Goal: Information Seeking & Learning: Learn about a topic

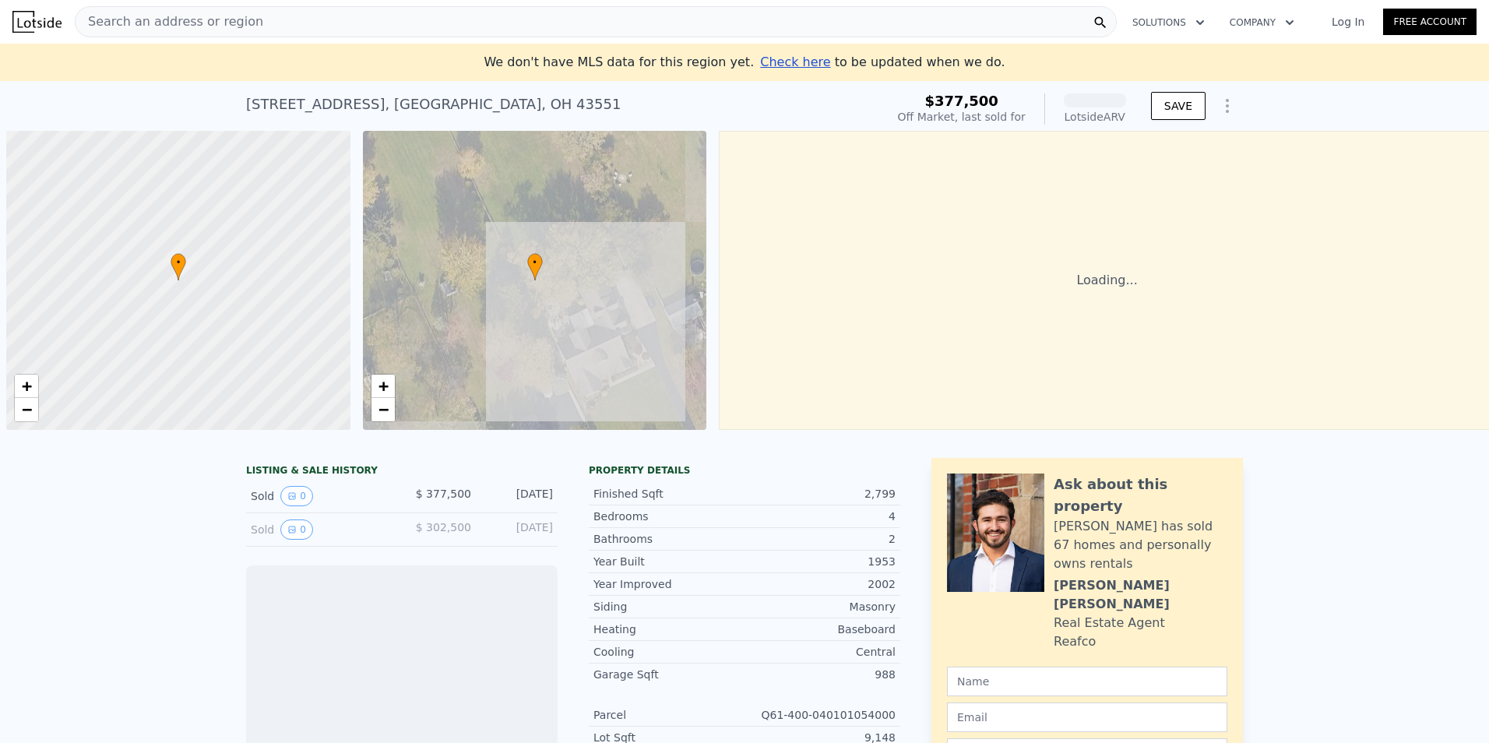
scroll to position [0, 6]
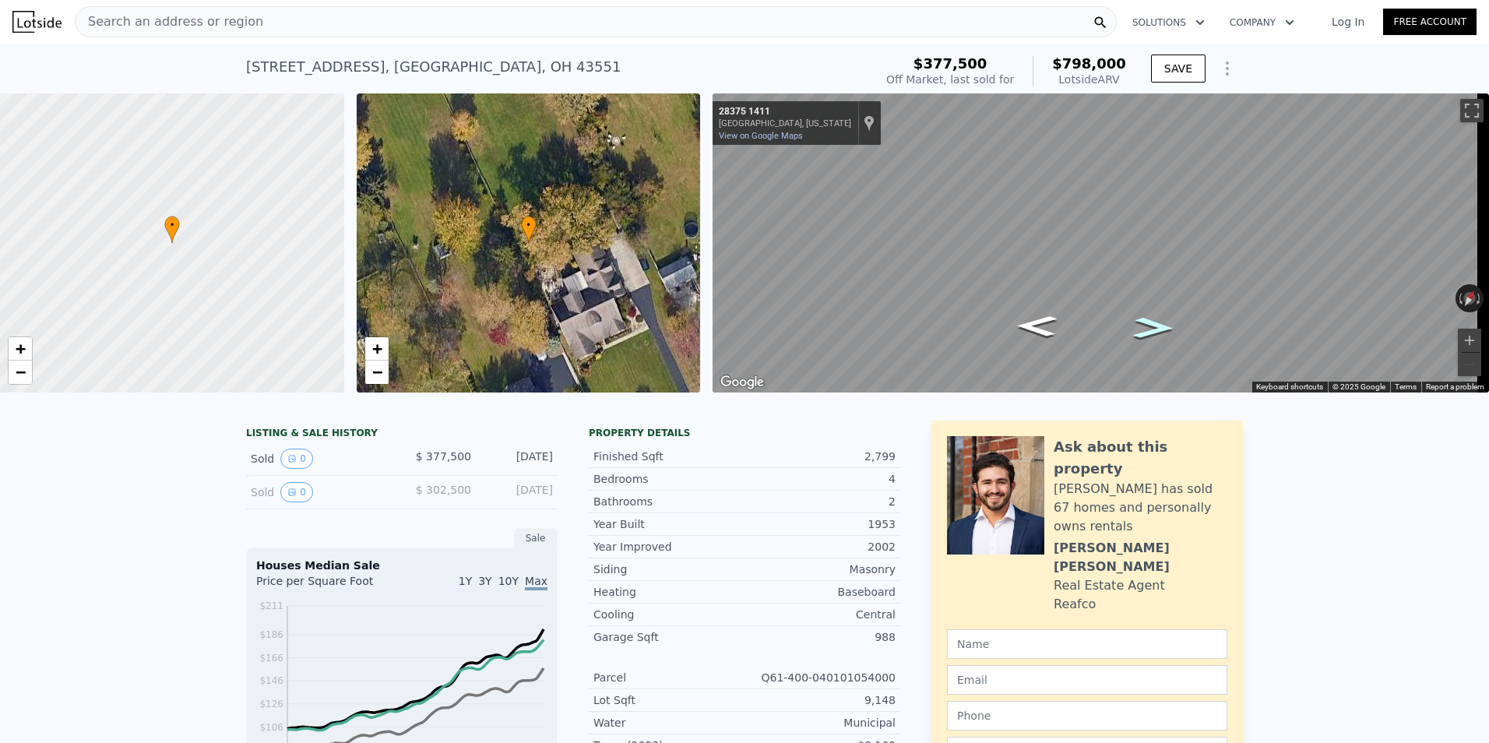
click at [1152, 317] on icon "Go Northeast, White Rd" at bounding box center [1153, 327] width 75 height 30
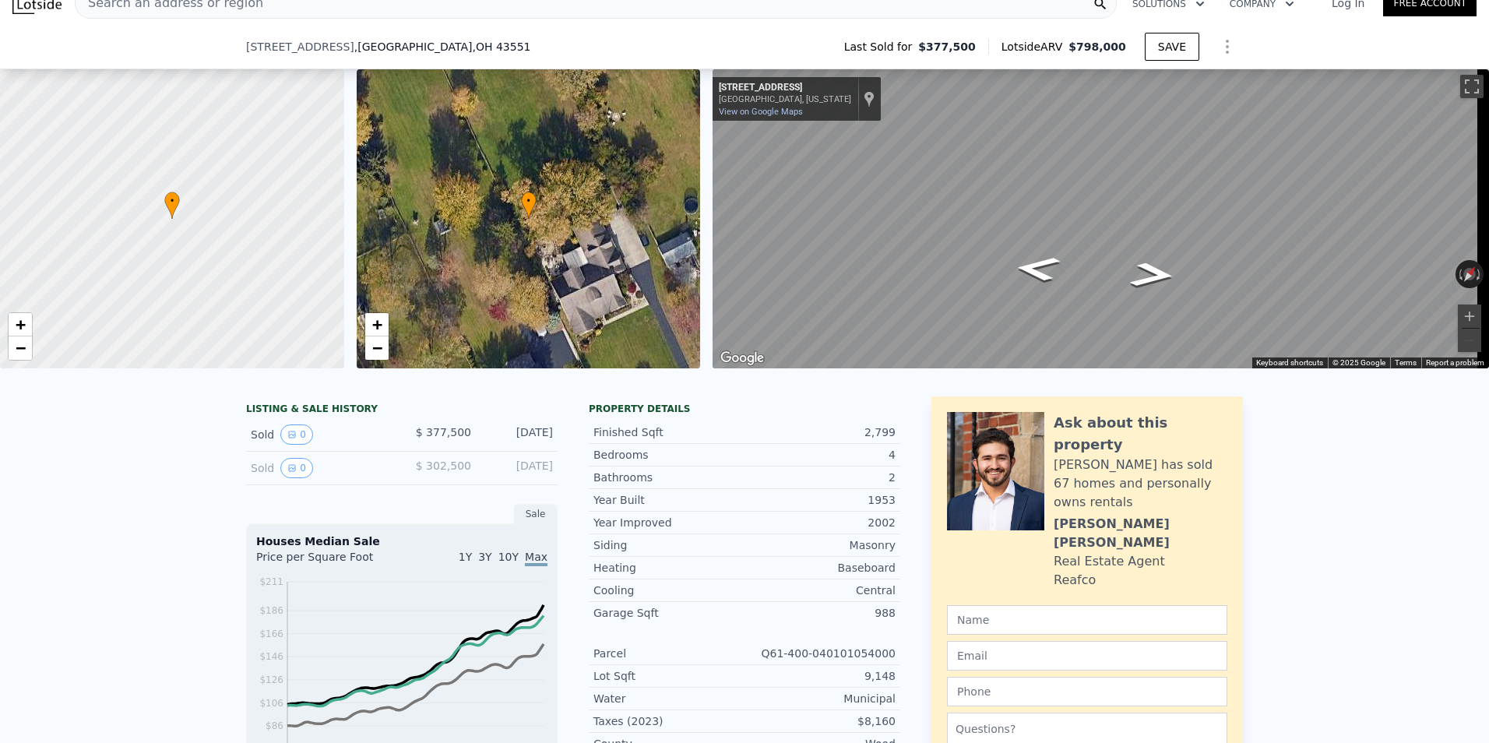
scroll to position [0, 0]
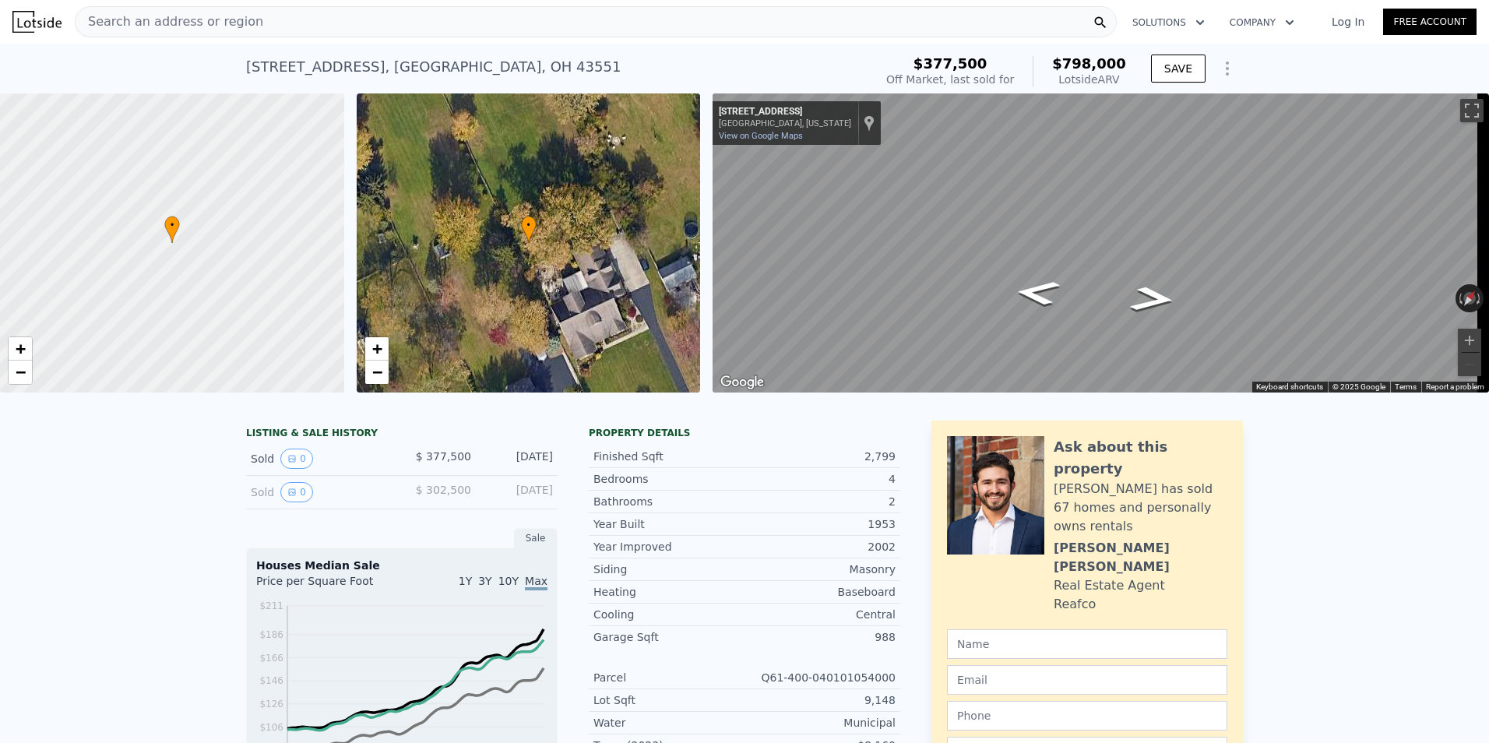
click at [219, 30] on span "Search an address or region" at bounding box center [170, 21] width 188 height 19
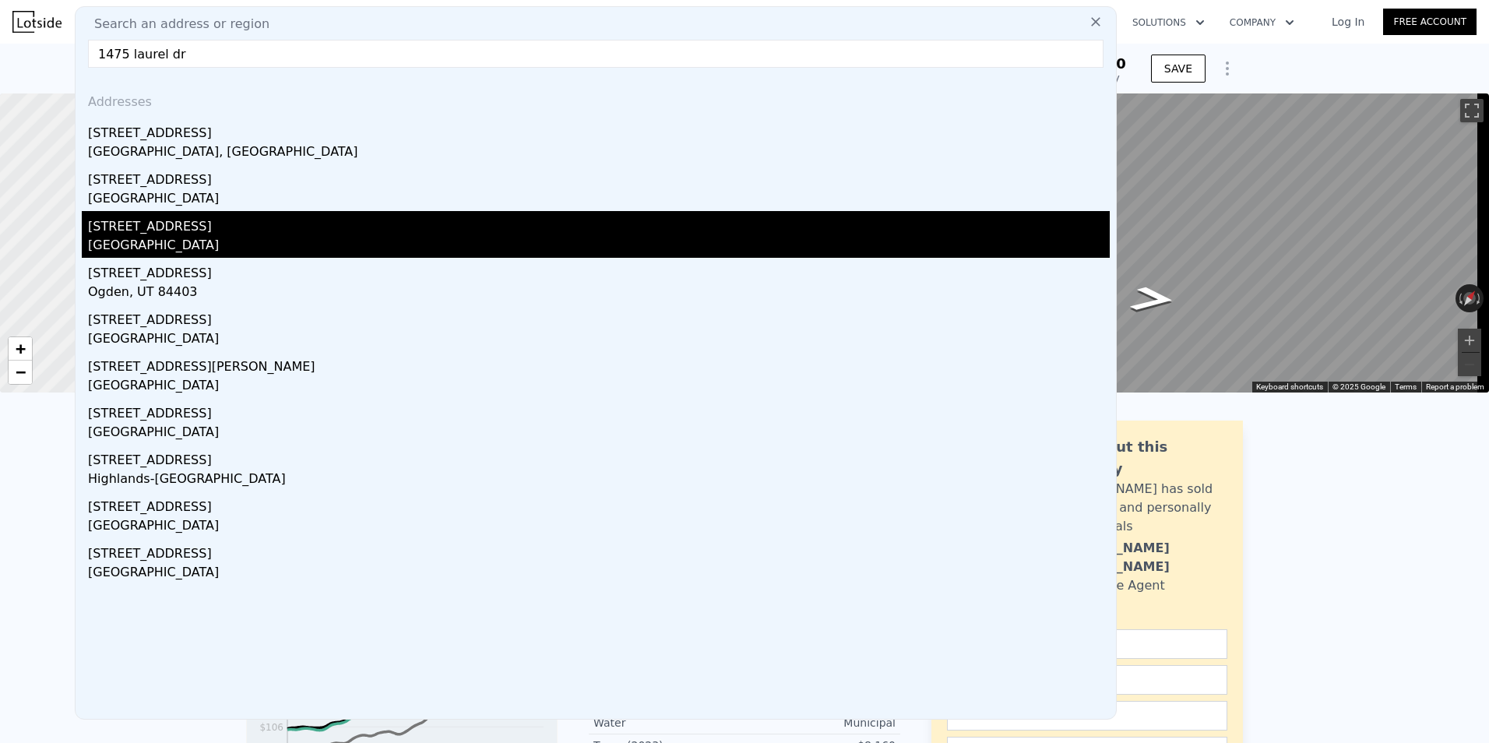
type input "1475 laurel dr"
click at [318, 232] on div "1475 Laurel Dr" at bounding box center [599, 223] width 1022 height 25
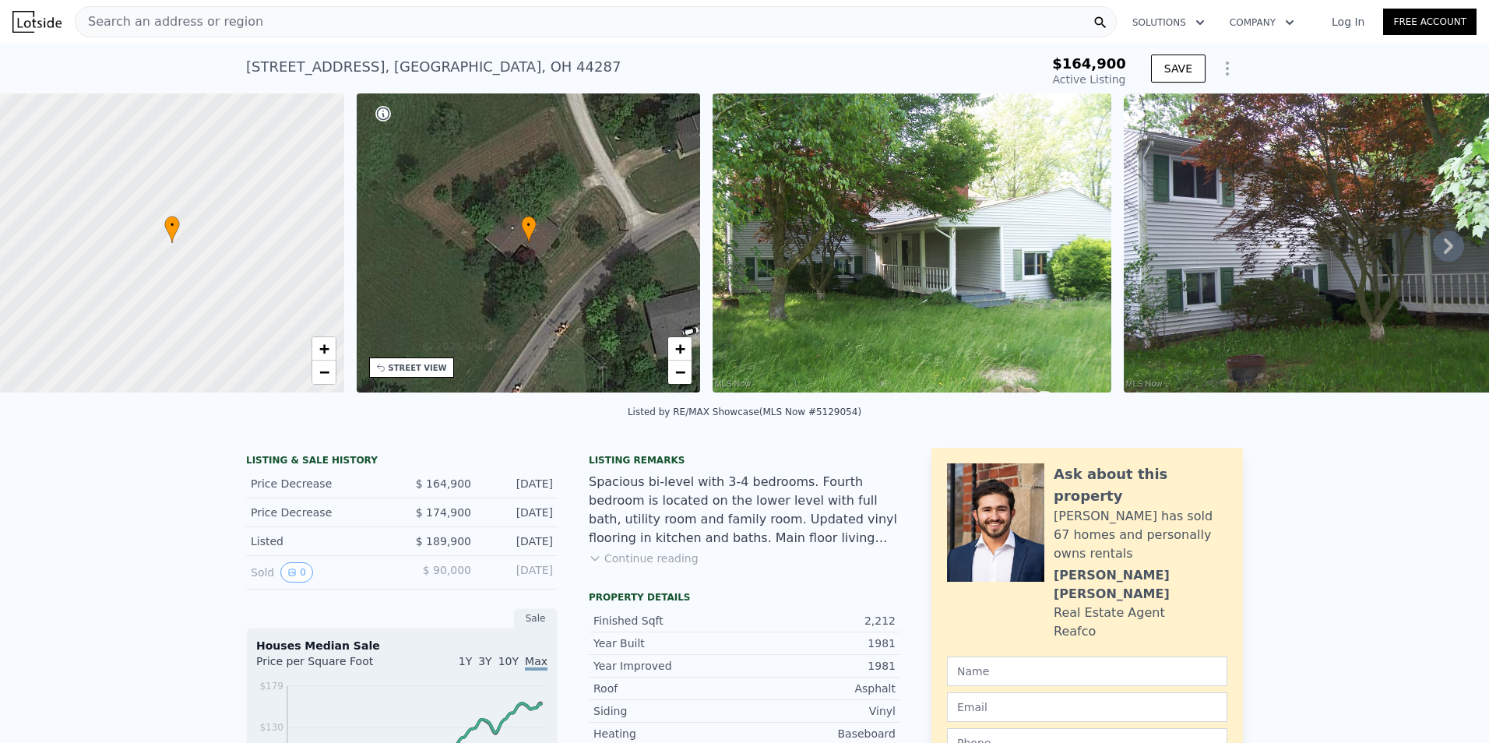
click at [1435, 242] on icon at bounding box center [1448, 245] width 31 height 31
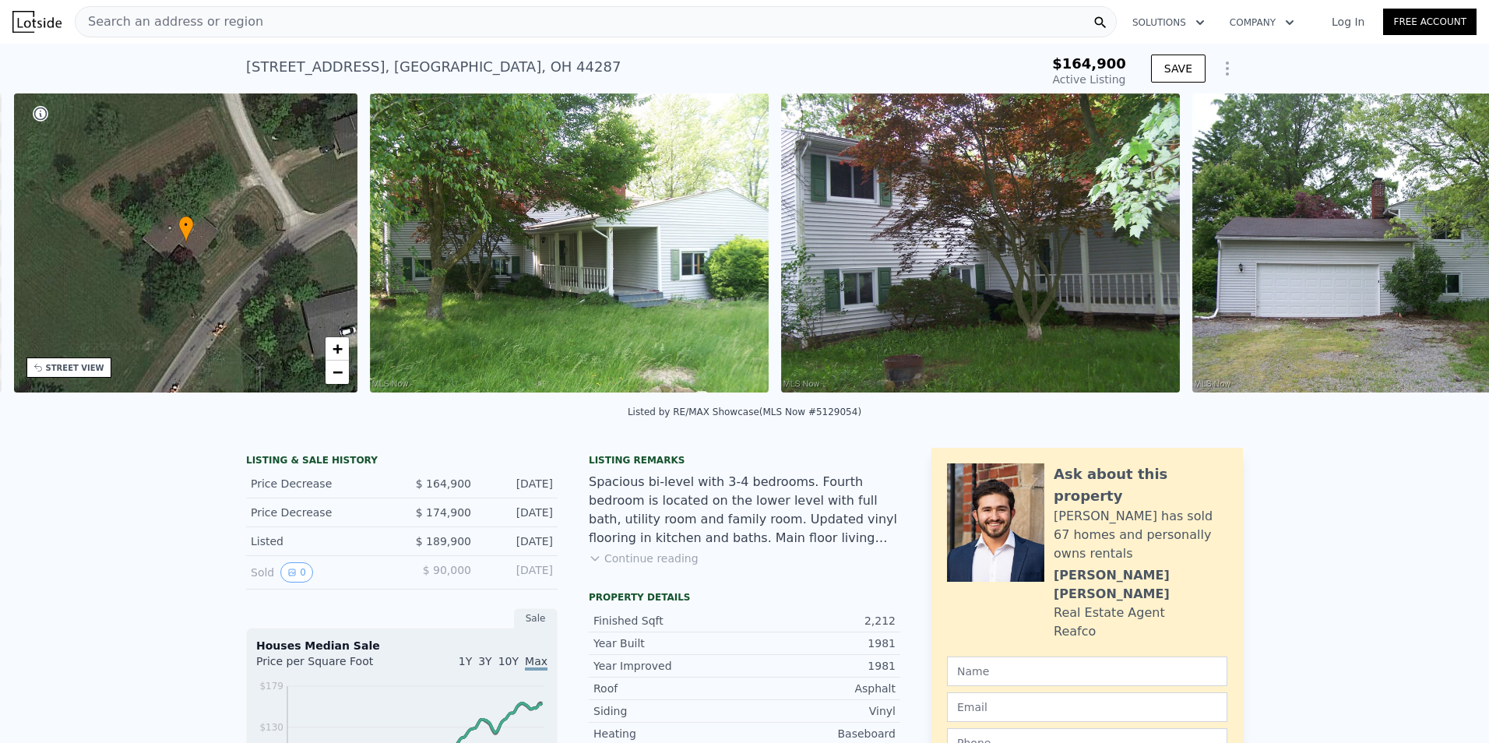
scroll to position [0, 363]
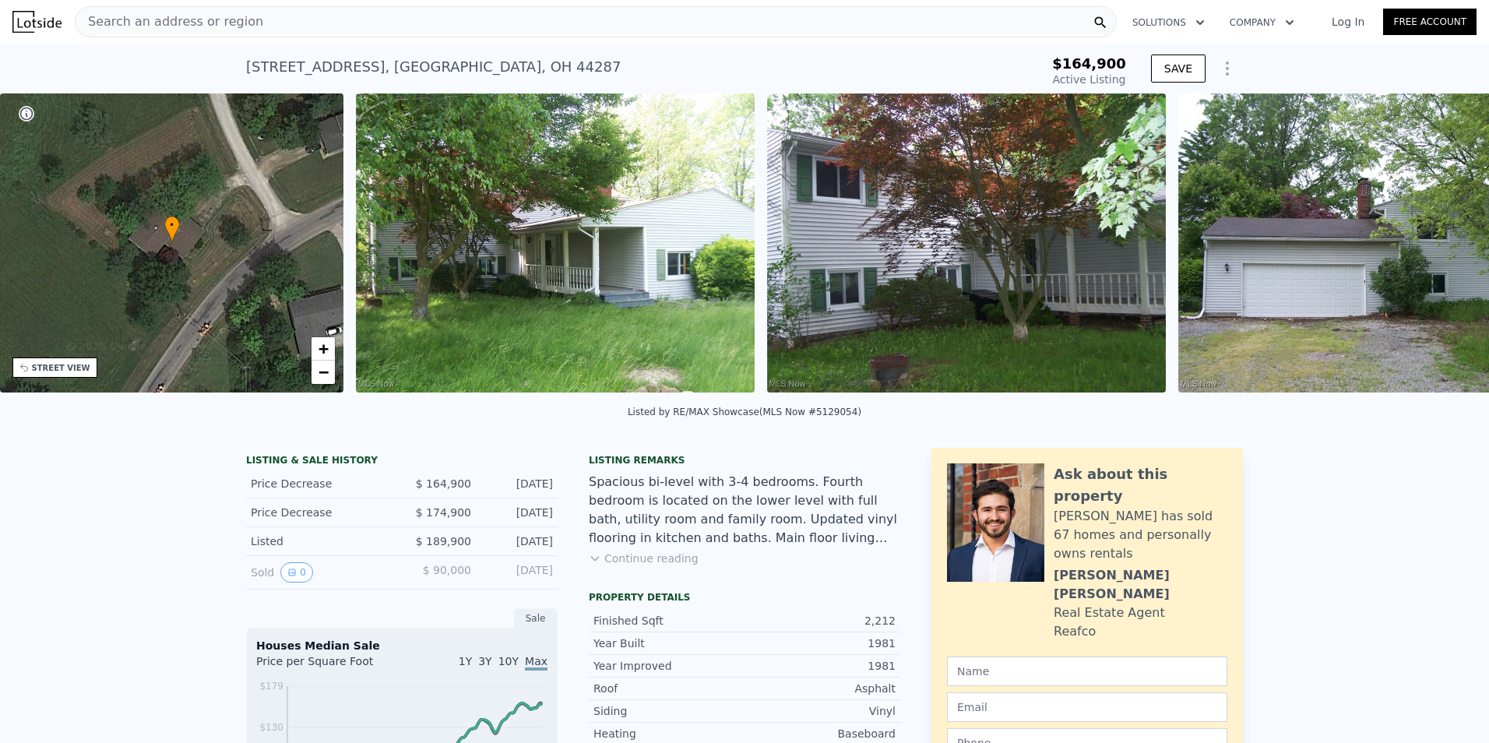
click at [1435, 242] on img at bounding box center [1377, 242] width 399 height 299
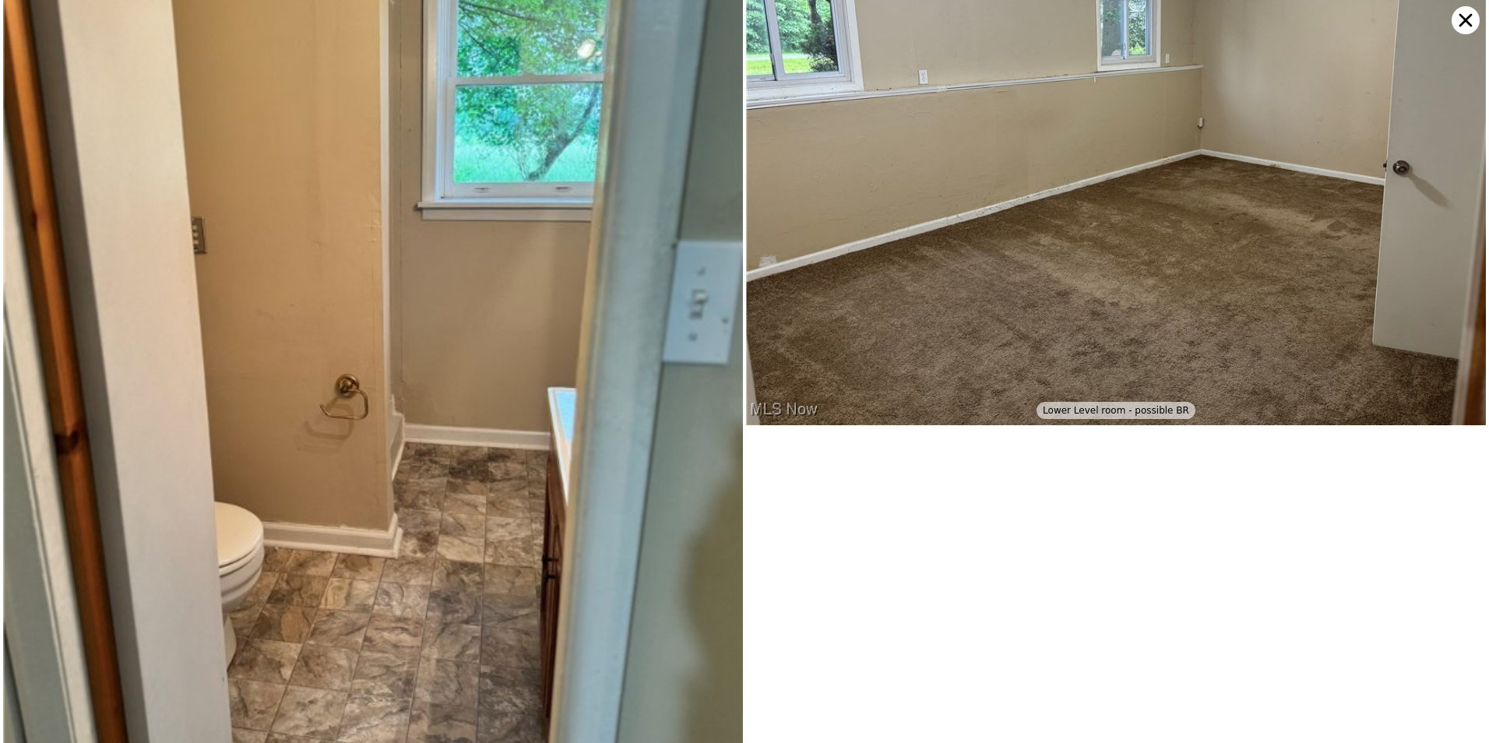
scroll to position [5218, 0]
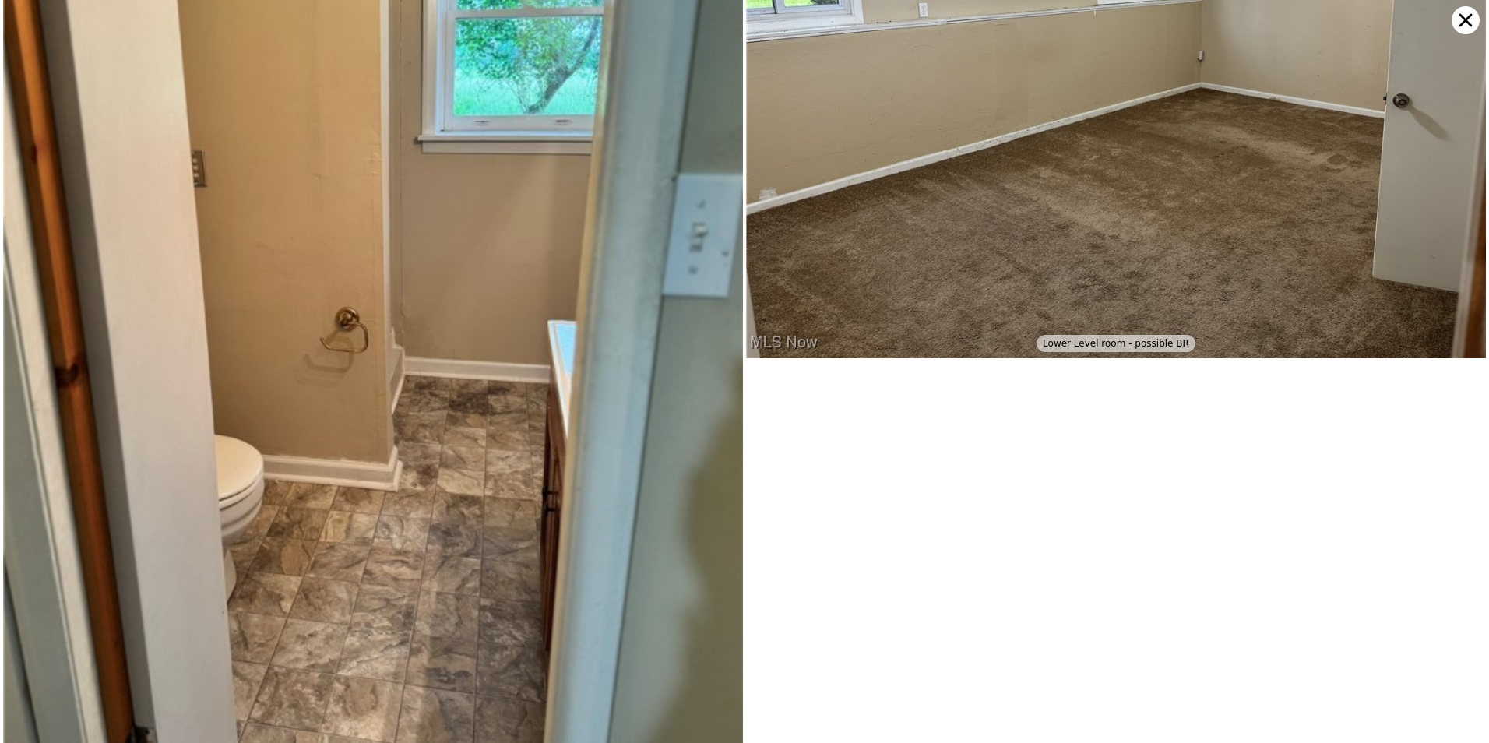
click at [1463, 16] on icon at bounding box center [1465, 20] width 28 height 28
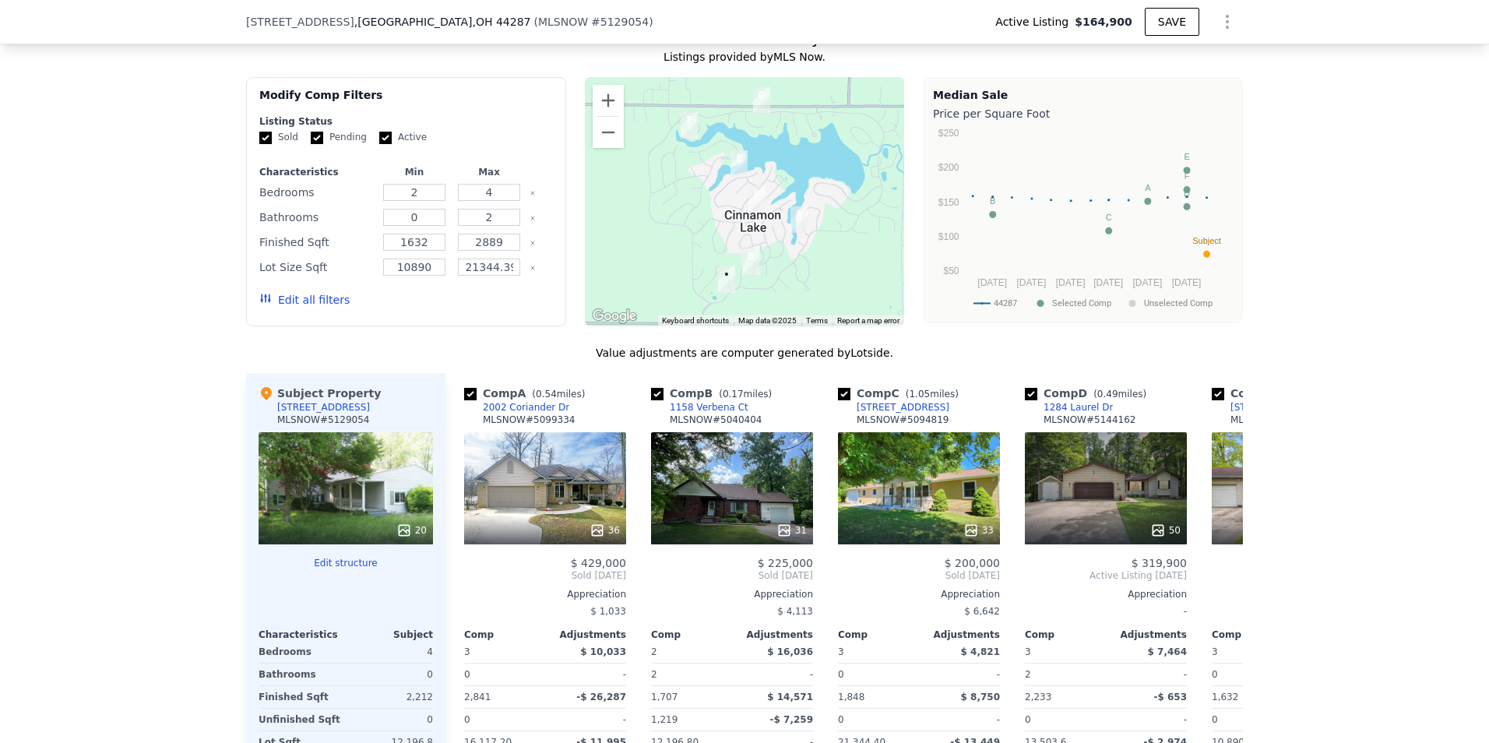
scroll to position [1318, 0]
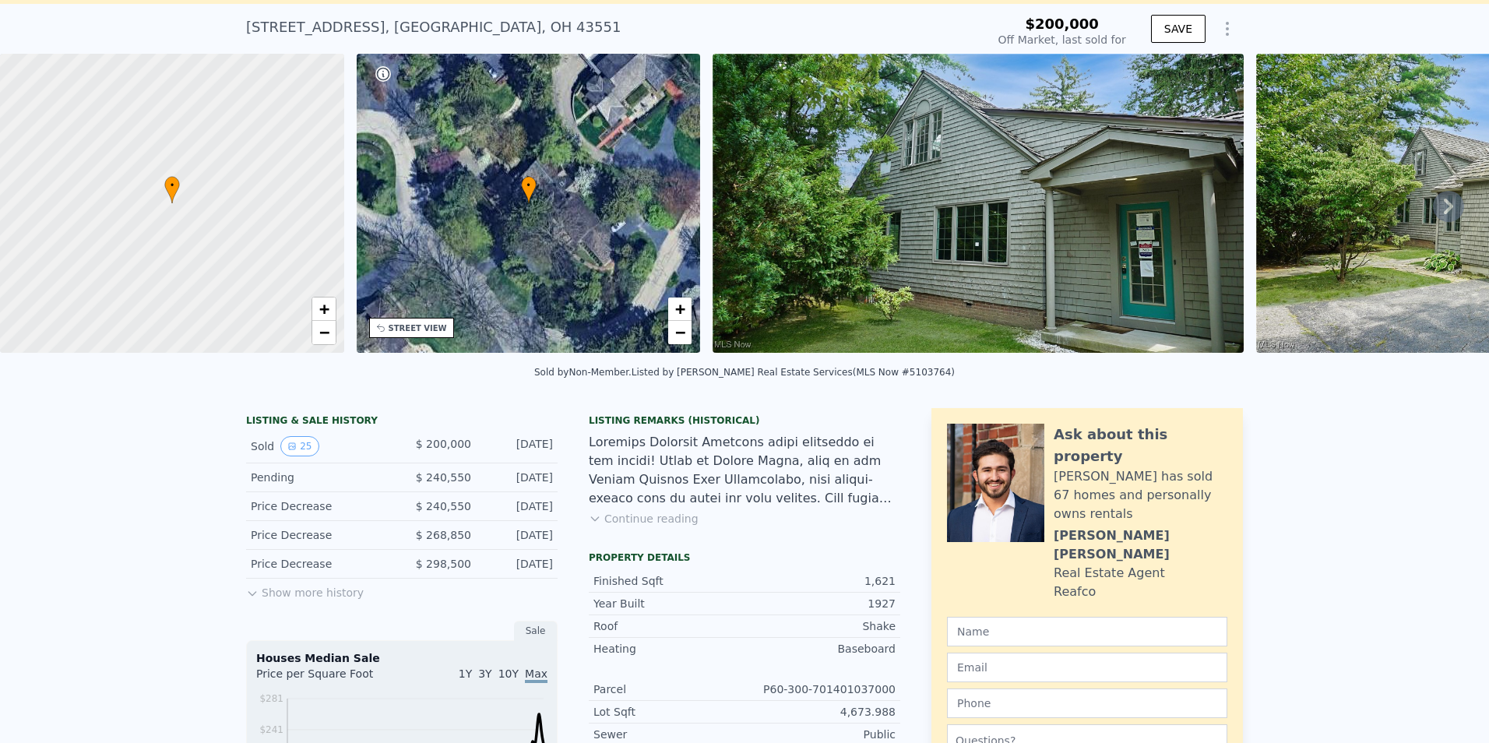
scroll to position [78, 0]
click at [965, 268] on img at bounding box center [977, 202] width 531 height 299
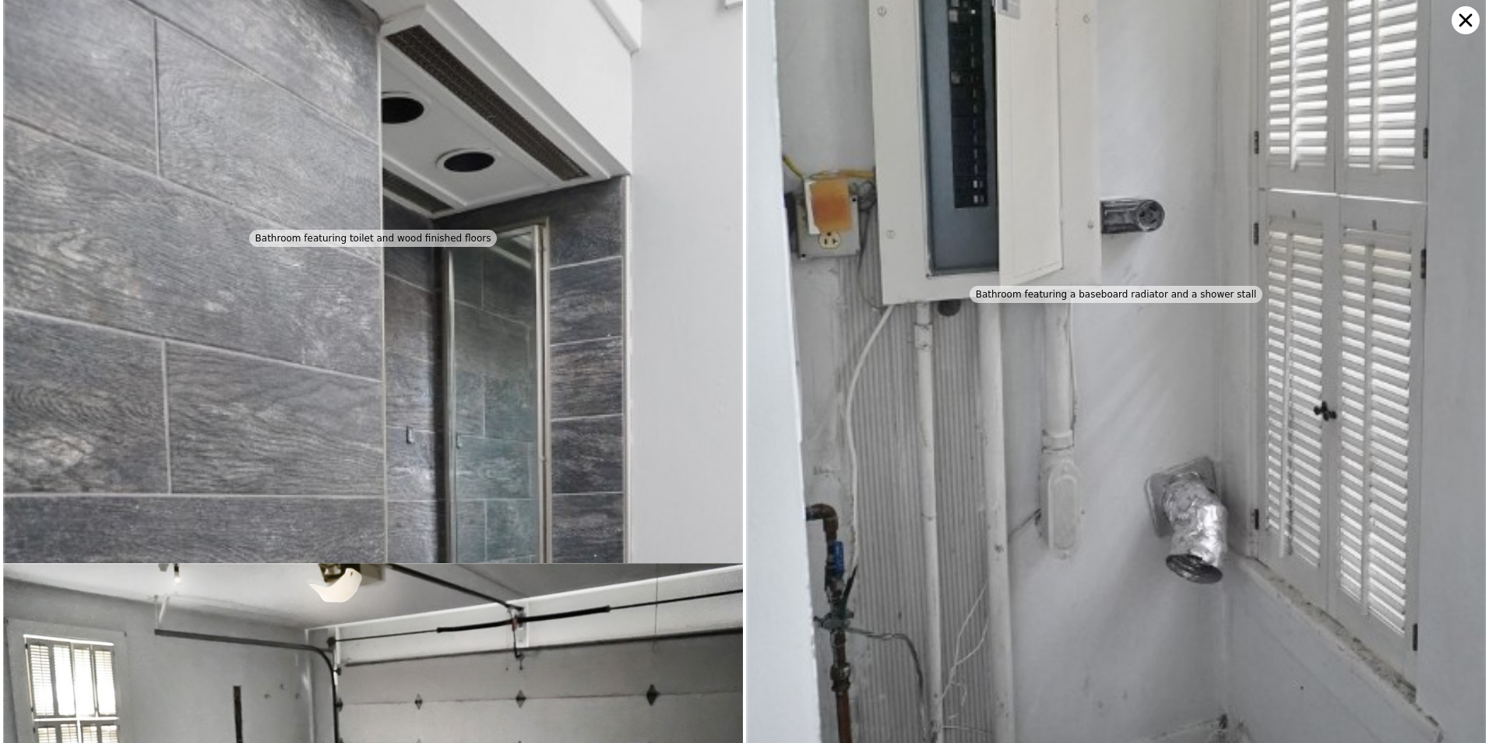
scroll to position [6062, 0]
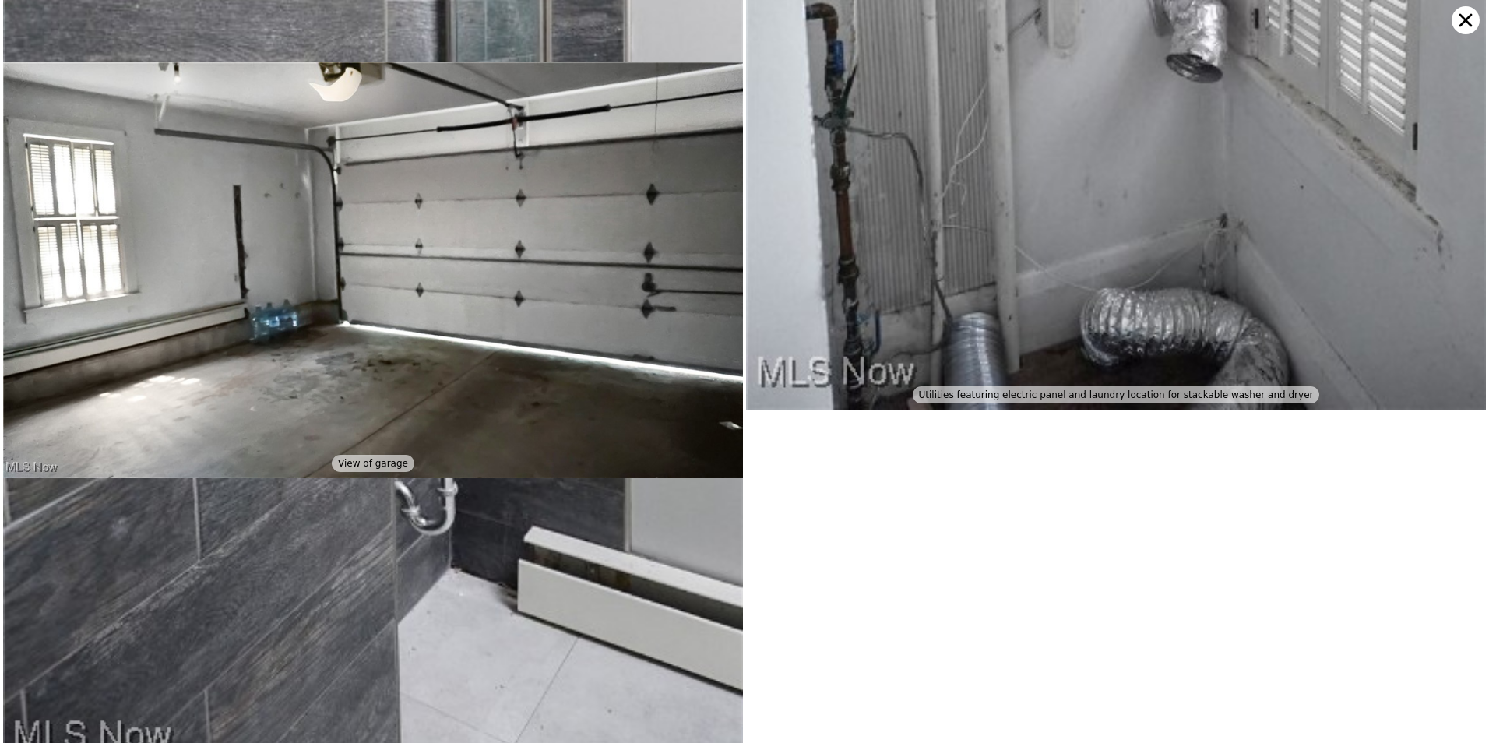
click at [1459, 28] on icon at bounding box center [1465, 20] width 28 height 28
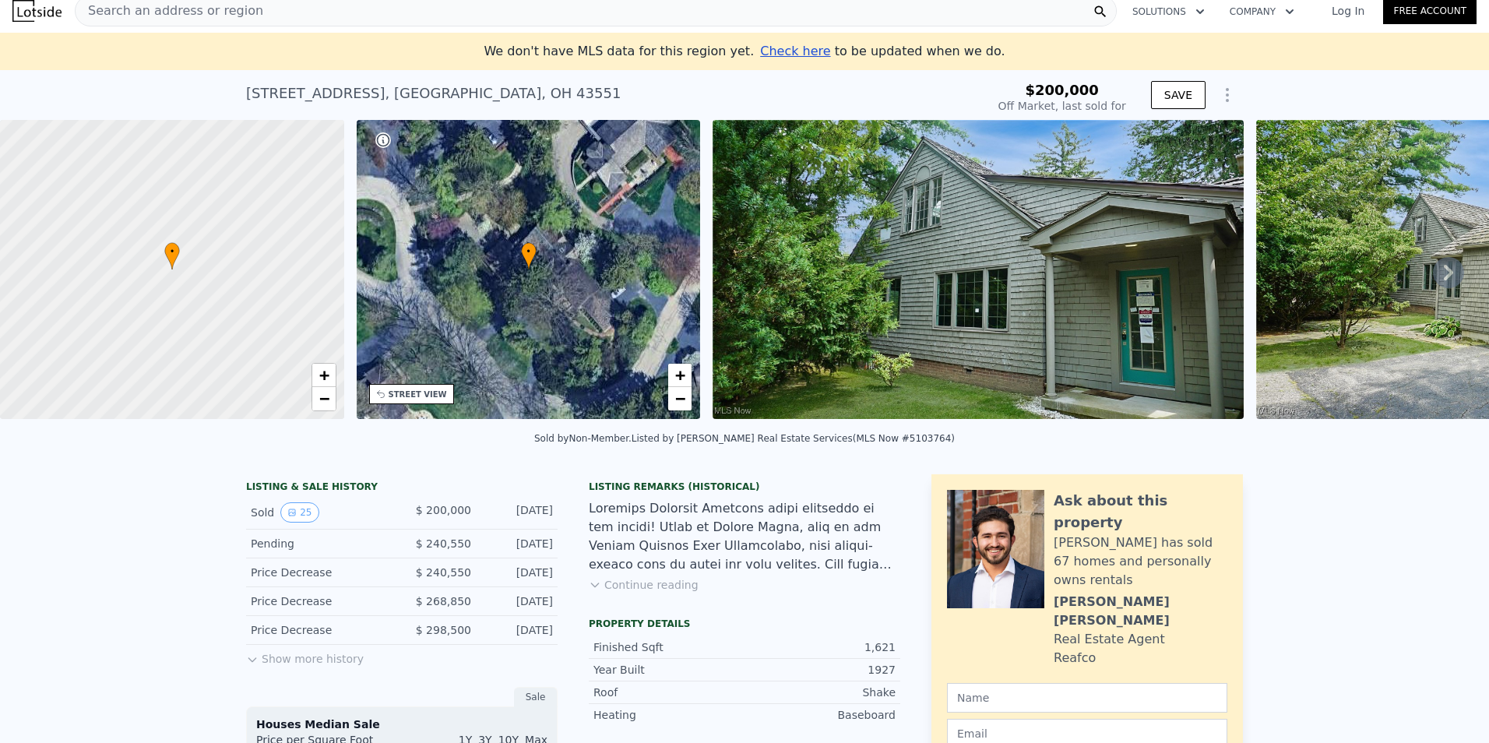
scroll to position [0, 0]
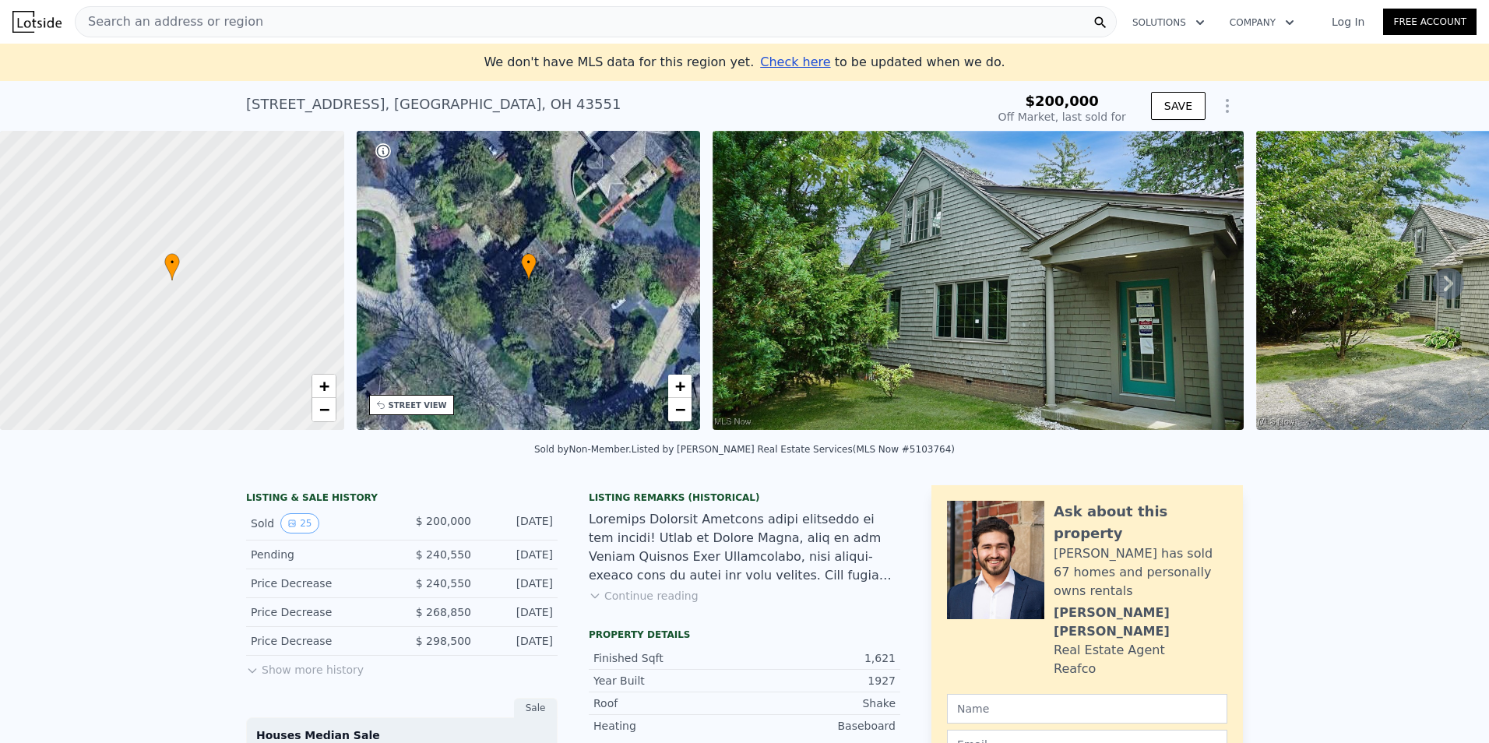
click at [287, 677] on button "Show more history" at bounding box center [305, 667] width 118 height 22
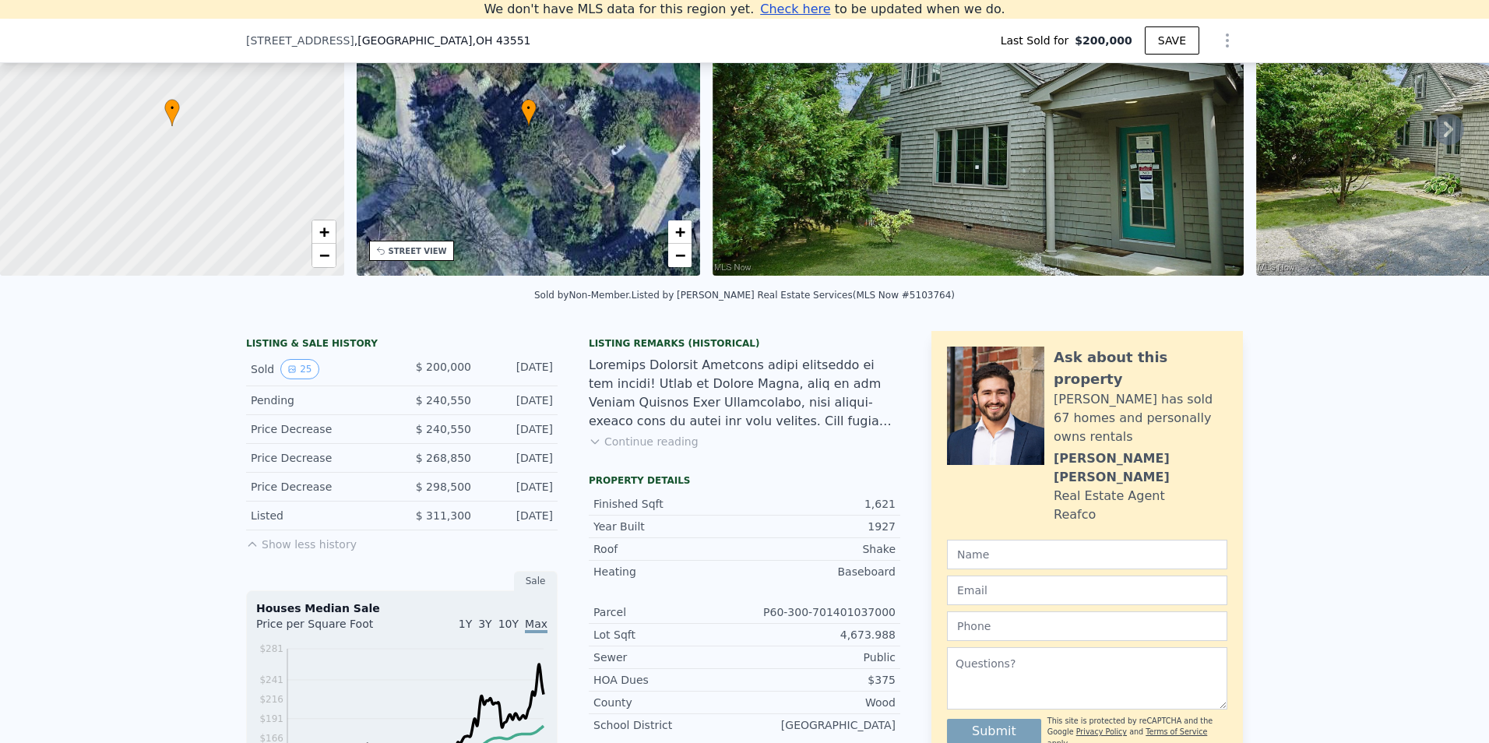
scroll to position [137, 0]
